Goal: Transaction & Acquisition: Obtain resource

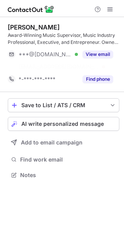
scroll to position [158, 124]
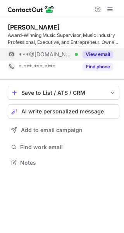
click at [105, 53] on button "View email" at bounding box center [98, 55] width 31 height 8
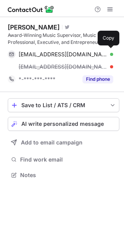
scroll to position [170, 124]
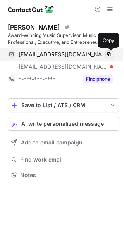
click at [109, 54] on span at bounding box center [110, 54] width 6 height 6
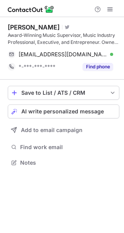
scroll to position [158, 124]
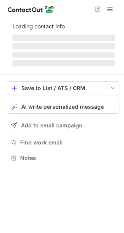
scroll to position [182, 124]
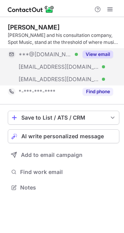
click at [103, 52] on button "View email" at bounding box center [98, 55] width 31 height 8
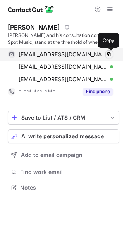
click at [108, 52] on span at bounding box center [110, 54] width 6 height 6
